Goal: Check status: Check status

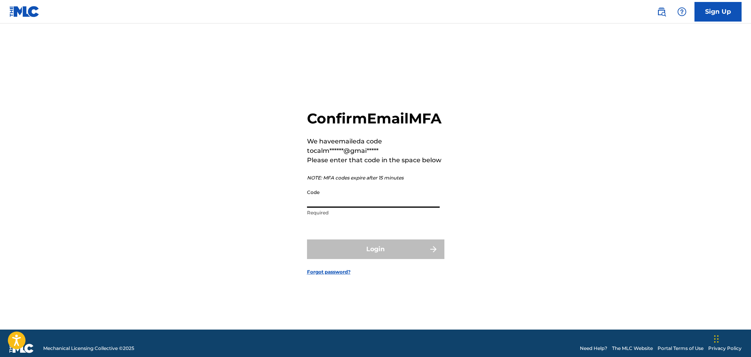
click at [349, 208] on input "Code" at bounding box center [373, 197] width 133 height 22
paste input "104583"
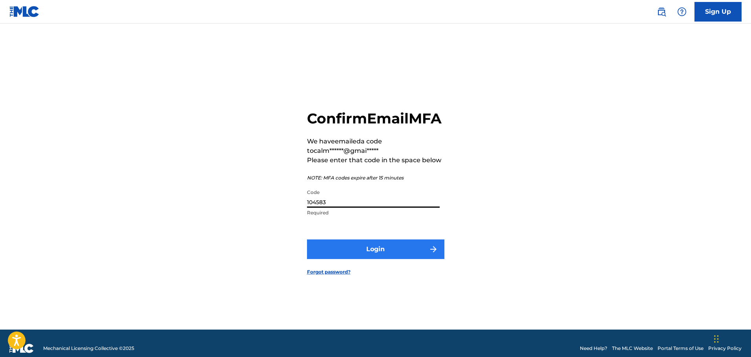
type input "104583"
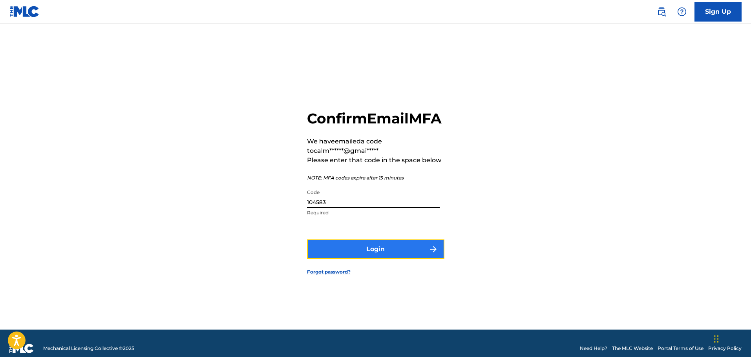
click at [353, 251] on button "Login" at bounding box center [375, 250] width 137 height 20
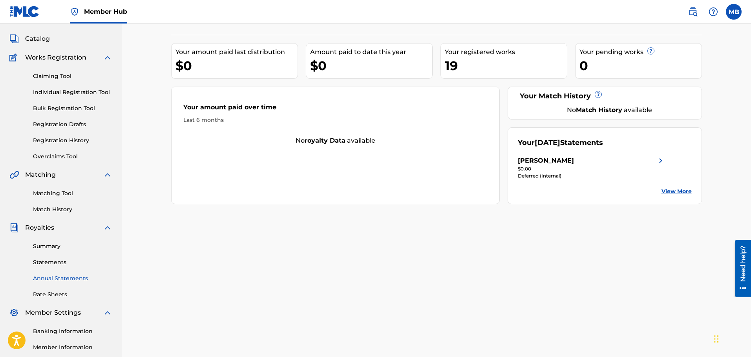
scroll to position [78, 0]
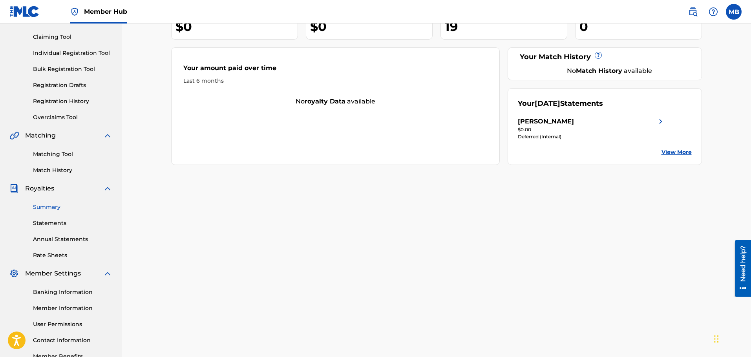
click at [47, 204] on link "Summary" at bounding box center [72, 207] width 79 height 8
